Goal: Register for event/course

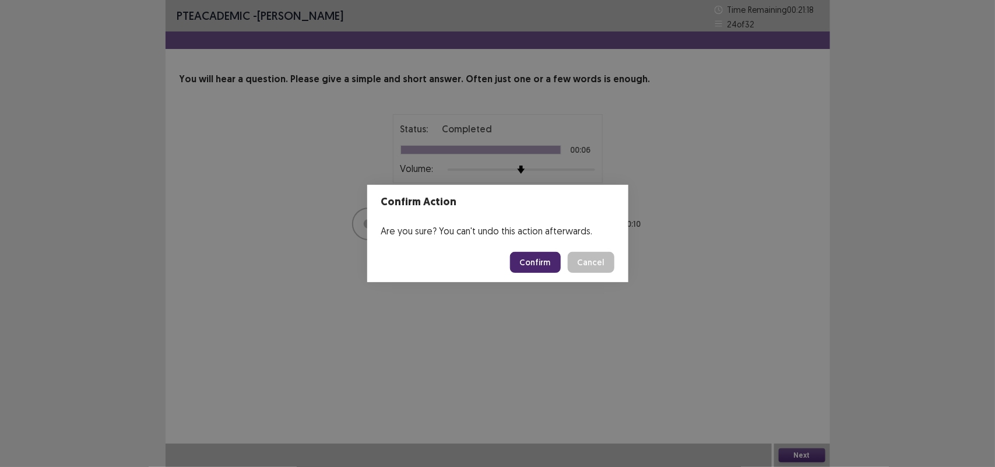
click at [549, 267] on button "Confirm" at bounding box center [535, 262] width 51 height 21
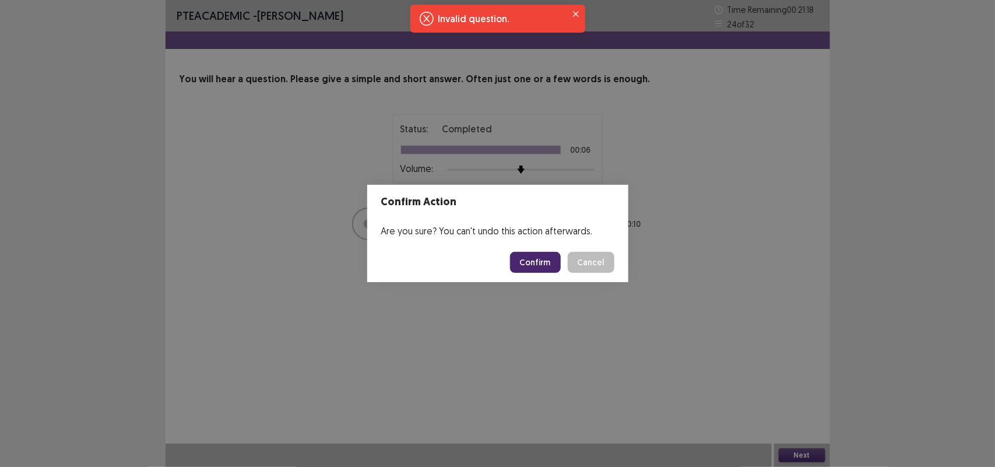
click at [651, 392] on div "Confirm Action Are you sure? You can't undo this action afterwards. Confirm Can…" at bounding box center [497, 233] width 995 height 467
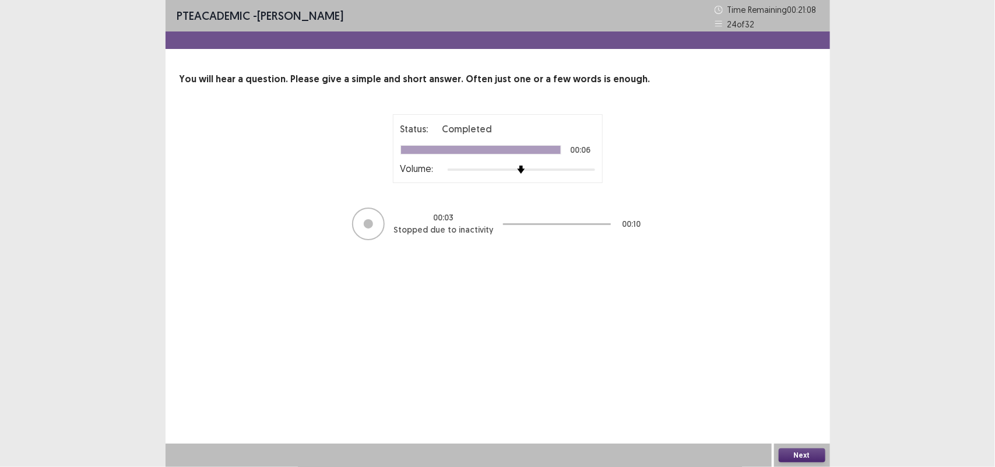
click at [815, 454] on button "Next" at bounding box center [801, 455] width 47 height 14
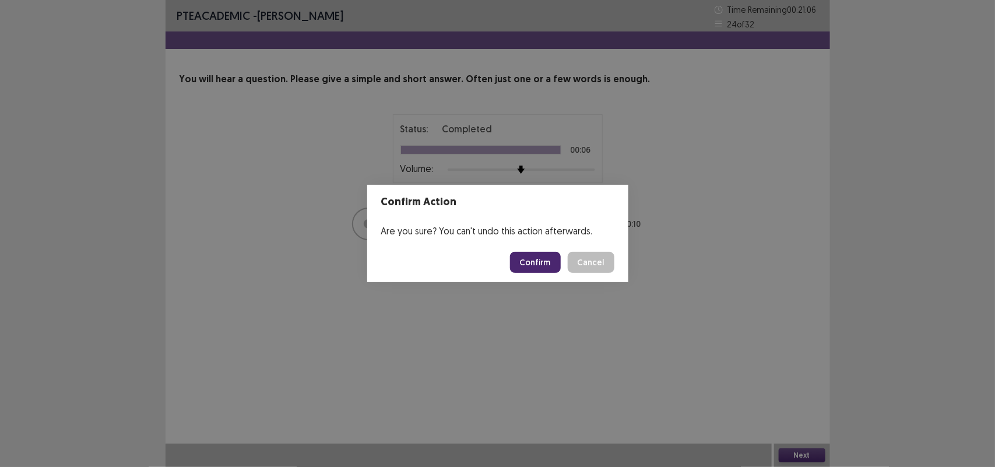
click at [529, 264] on button "Confirm" at bounding box center [535, 262] width 51 height 21
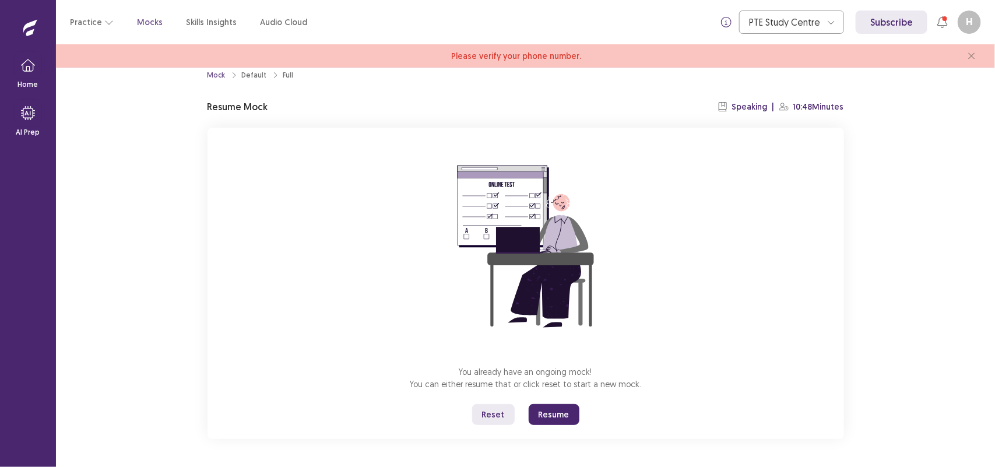
click at [549, 419] on button "Resume" at bounding box center [553, 414] width 51 height 21
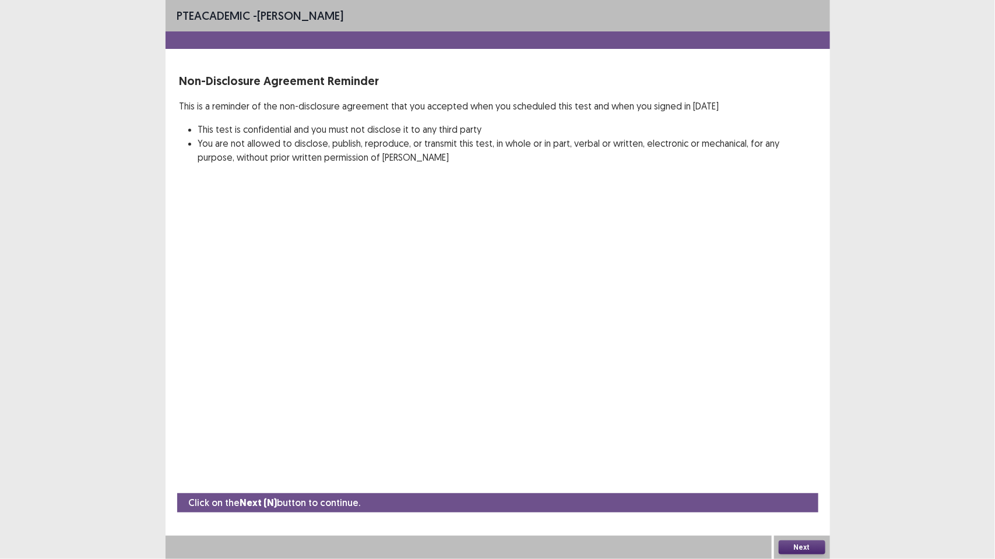
click at [816, 466] on button "Next" at bounding box center [801, 548] width 47 height 14
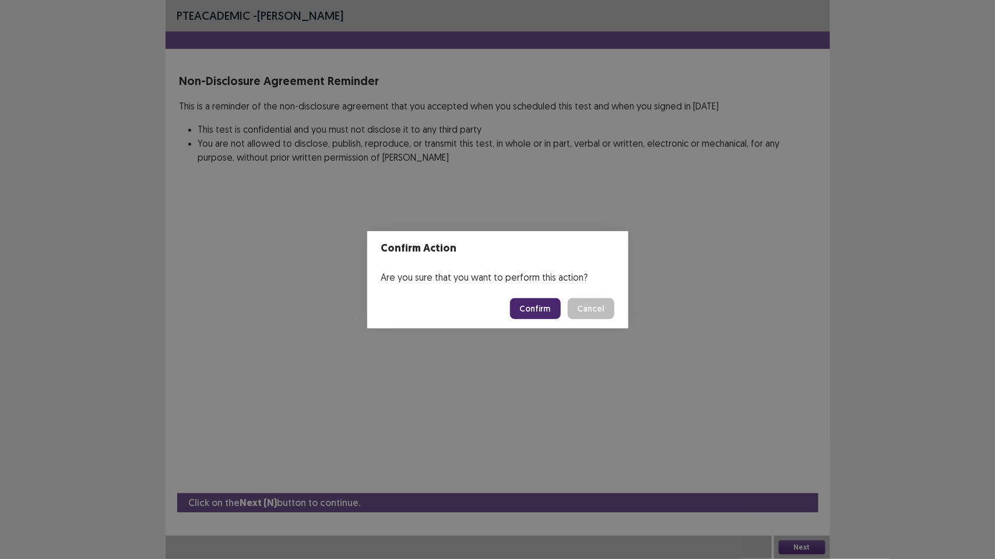
click at [528, 308] on button "Confirm" at bounding box center [535, 308] width 51 height 21
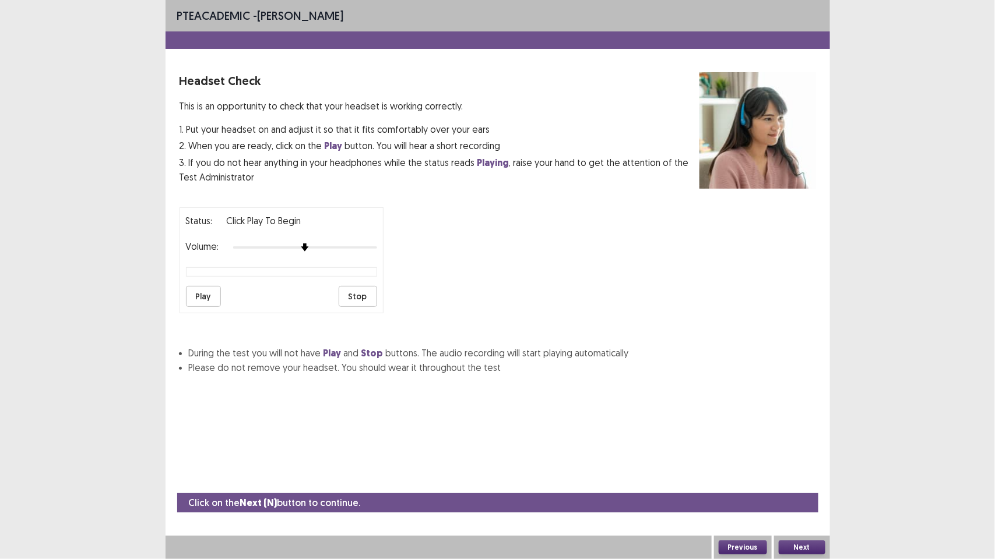
drag, startPoint x: 528, startPoint y: 308, endPoint x: 449, endPoint y: 330, distance: 83.0
click at [449, 330] on div "Headset Check This is an opportunity to check that your headset is working corr…" at bounding box center [497, 223] width 636 height 302
click at [207, 302] on button "Play" at bounding box center [203, 296] width 35 height 21
click at [792, 466] on button "Next" at bounding box center [801, 548] width 47 height 14
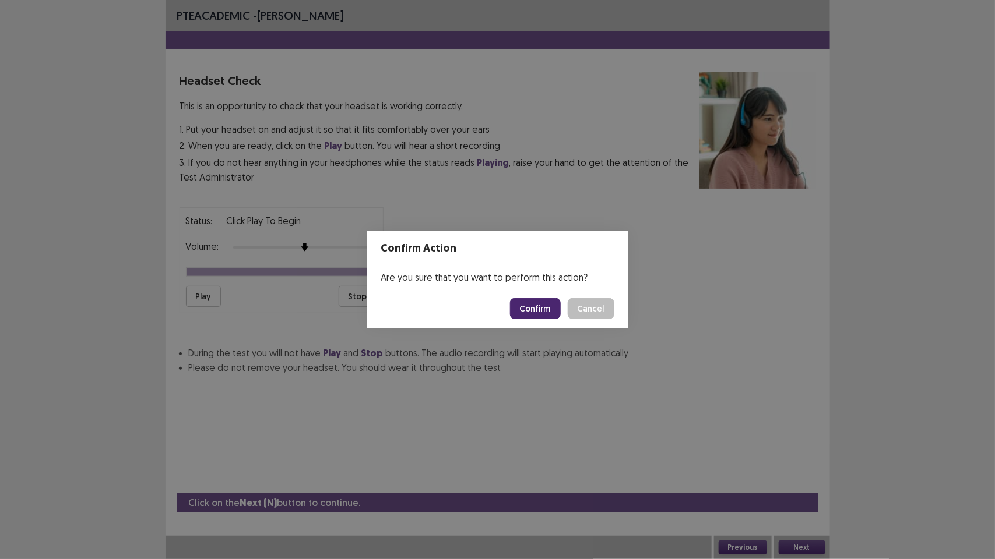
click at [551, 309] on button "Confirm" at bounding box center [535, 308] width 51 height 21
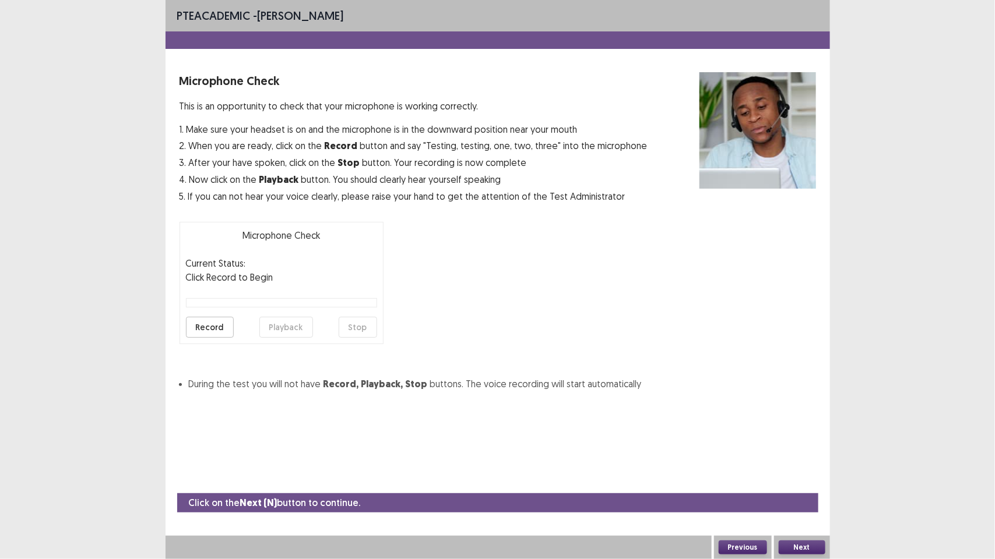
click at [223, 325] on button "Record" at bounding box center [210, 327] width 48 height 21
click at [354, 321] on button "Stop" at bounding box center [358, 327] width 38 height 21
click at [296, 320] on button "Playback" at bounding box center [286, 327] width 54 height 21
click at [787, 466] on button "Next" at bounding box center [801, 548] width 47 height 14
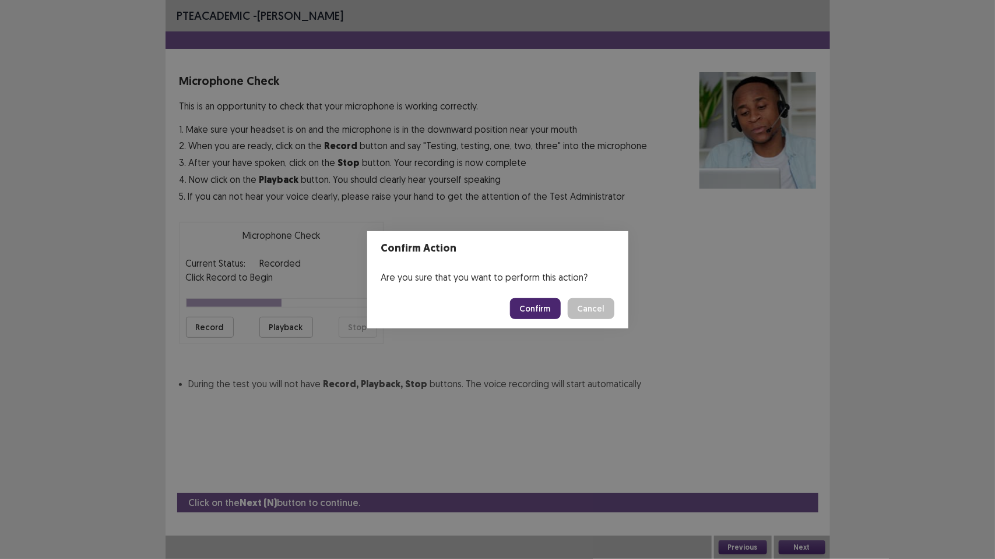
click at [593, 307] on button "Cancel" at bounding box center [590, 308] width 47 height 21
